Goal: Task Accomplishment & Management: Use online tool/utility

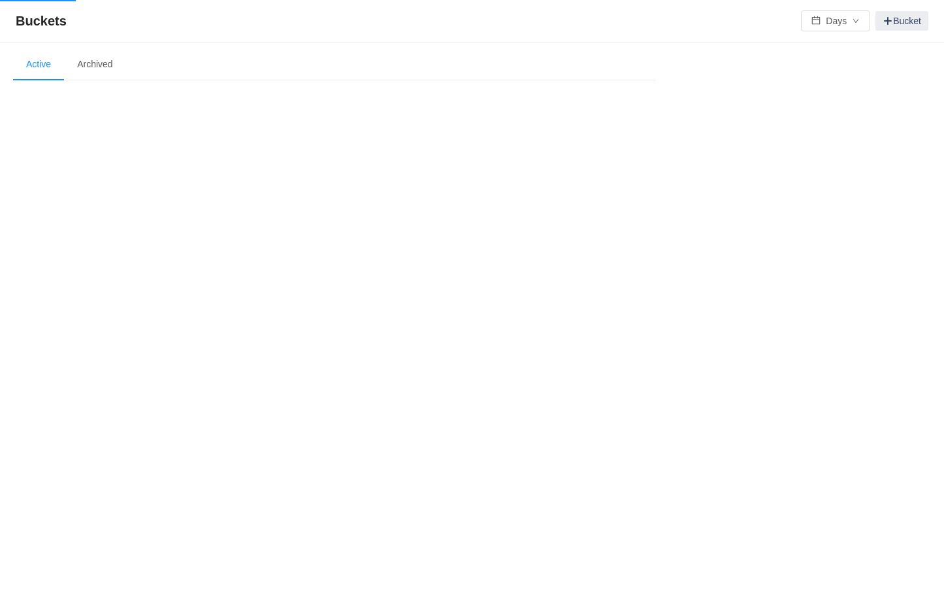
click at [708, 35] on div "Buckets Days Bucket" at bounding box center [472, 21] width 944 height 42
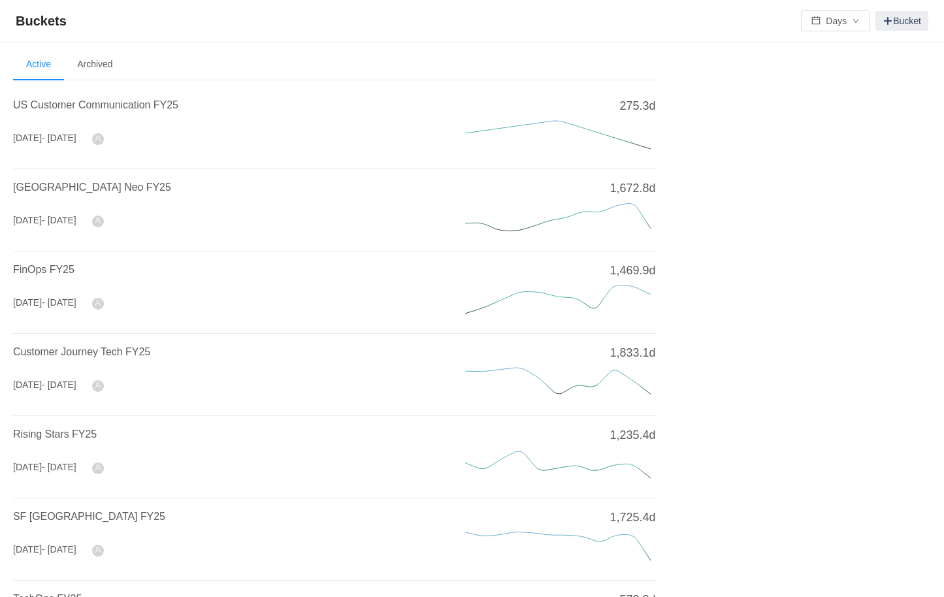
scroll to position [411, 0]
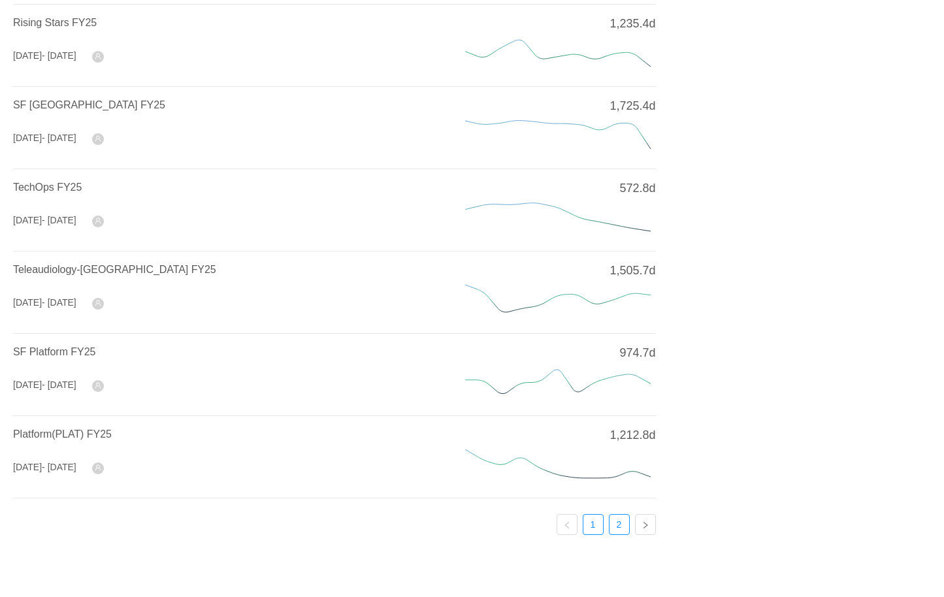
click at [623, 529] on link "2" at bounding box center [619, 525] width 20 height 20
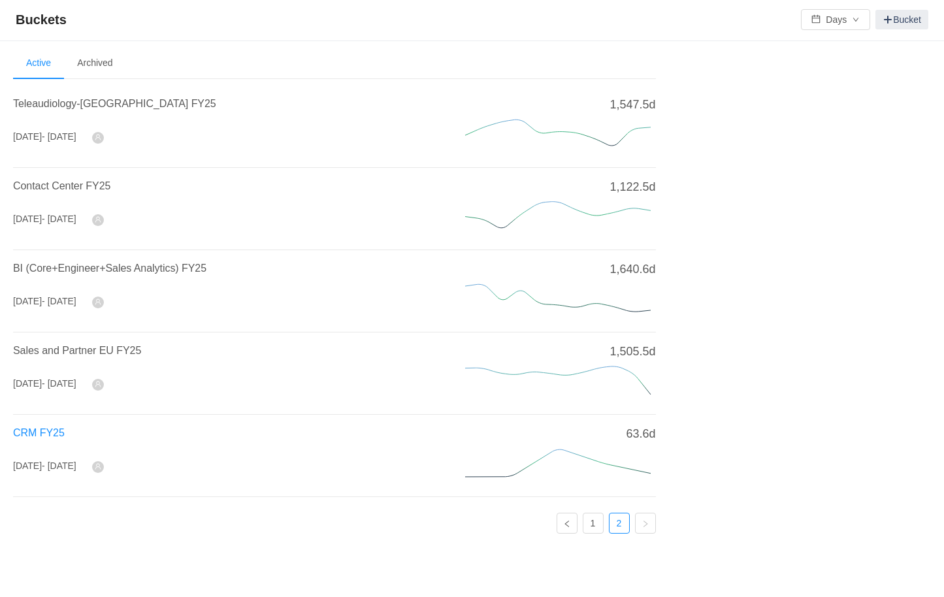
click at [40, 427] on span "CRM FY25" at bounding box center [39, 432] width 52 height 11
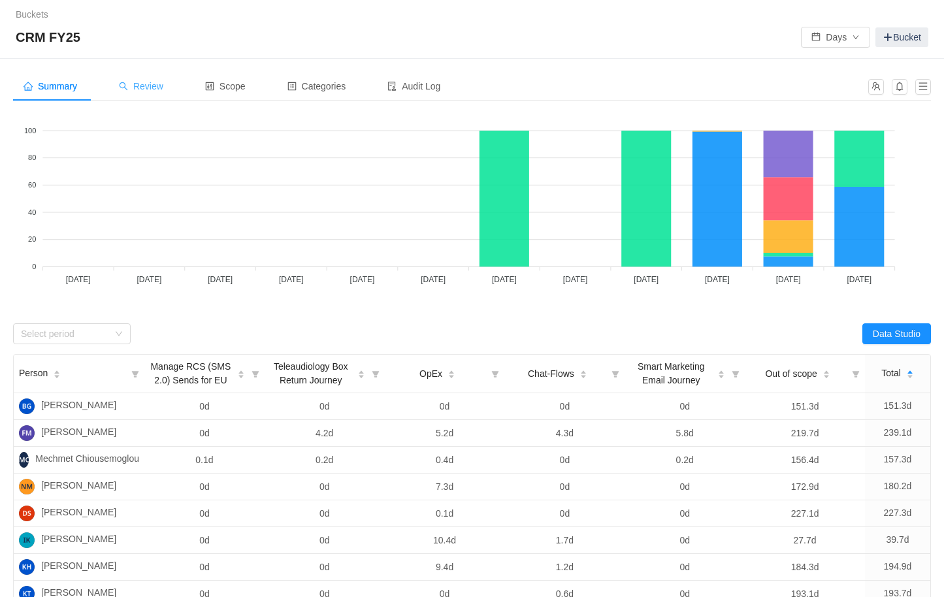
click at [147, 84] on span "Review" at bounding box center [141, 86] width 44 height 10
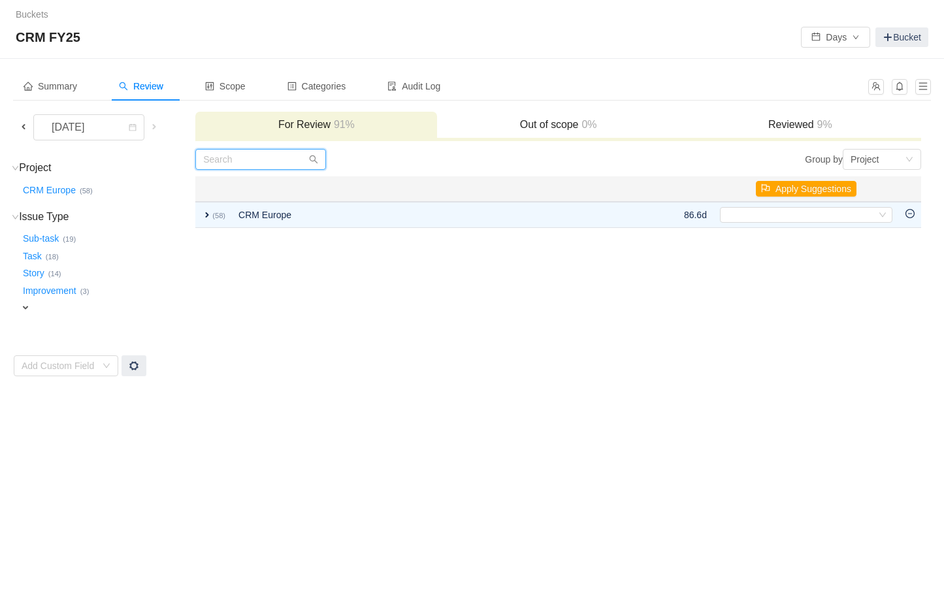
click at [245, 161] on input "text" at bounding box center [260, 159] width 131 height 21
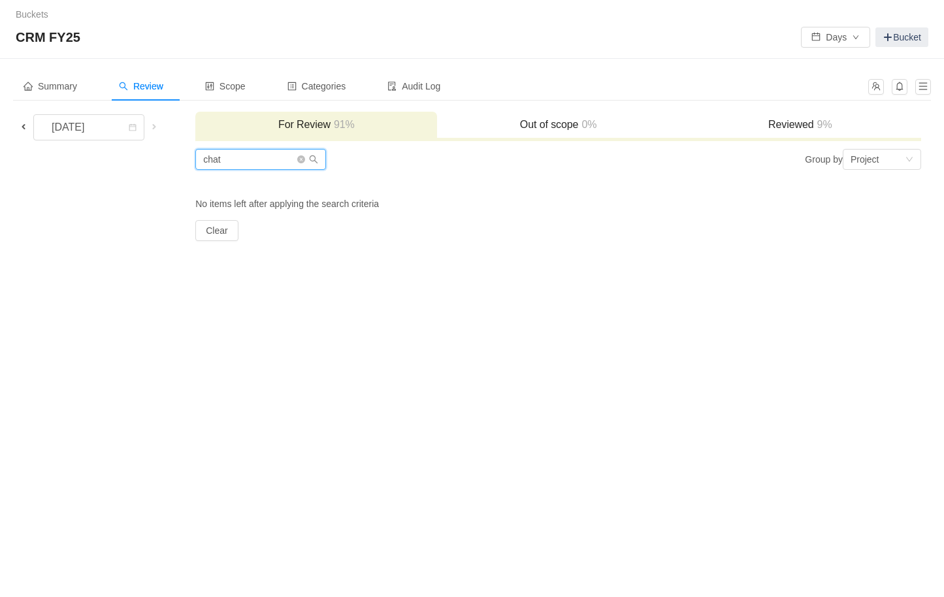
type input "chat"
